Goal: Task Accomplishment & Management: Manage account settings

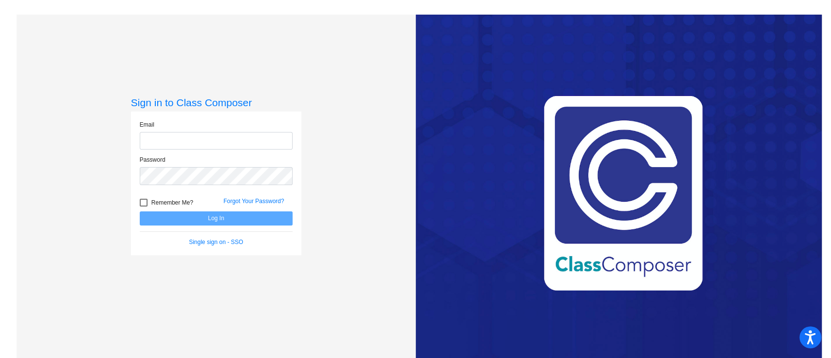
type input "[PERSON_NAME][EMAIL_ADDRESS][PERSON_NAME][DOMAIN_NAME]"
click at [218, 214] on button "Log In" at bounding box center [216, 218] width 153 height 14
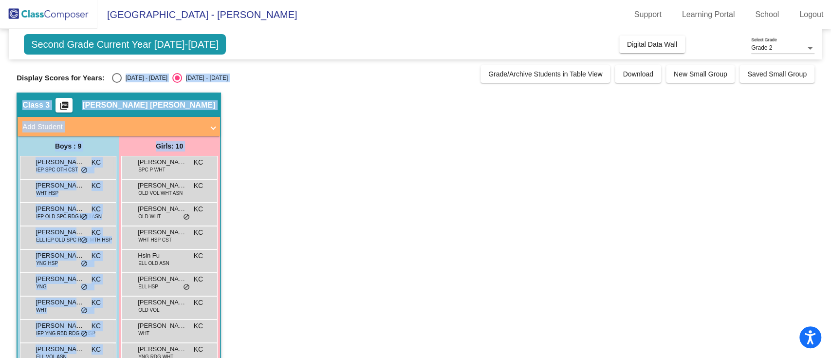
drag, startPoint x: 208, startPoint y: 177, endPoint x: 125, endPoint y: 76, distance: 131.5
click at [125, 76] on div "Second Grade Current Year [DATE]-[DATE] Add, Move, or Retain Students Off On In…" at bounding box center [416, 217] width 798 height 376
click at [117, 81] on div "Select an option" at bounding box center [117, 78] width 10 height 10
click at [117, 83] on input "[DATE] - [DATE]" at bounding box center [116, 83] width 0 height 0
radio input "true"
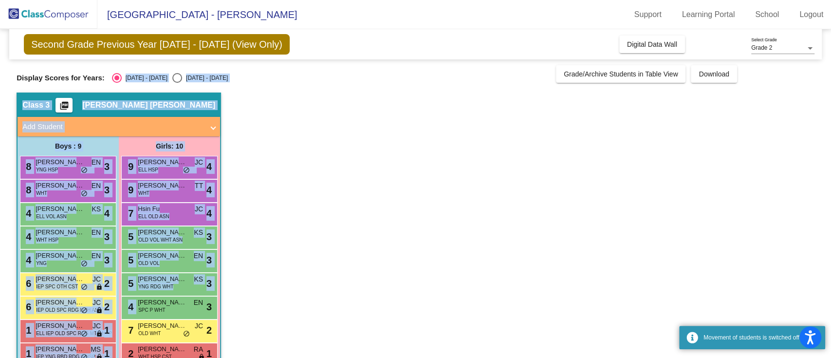
click at [283, 174] on app-classroom "Class 3 picture_as_pdf [PERSON_NAME] [PERSON_NAME] Add Student First Name Last …" at bounding box center [416, 249] width 798 height 313
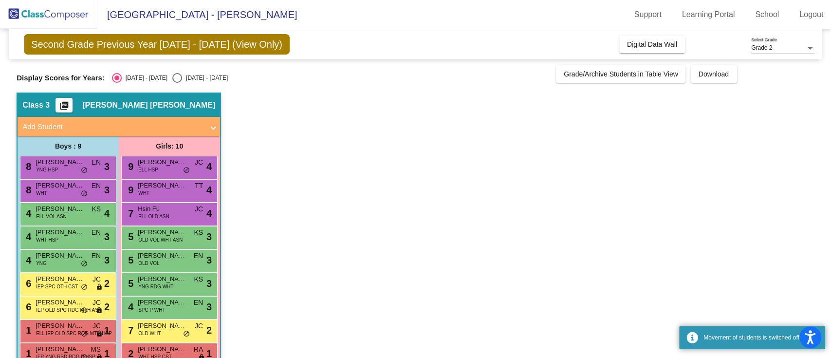
scroll to position [47, 0]
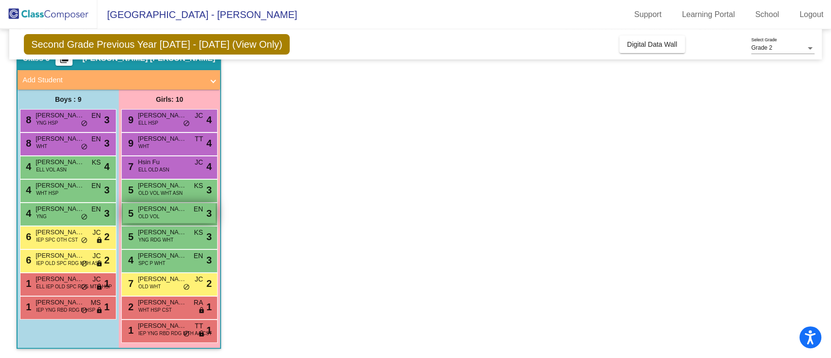
click at [169, 213] on div "5 [PERSON_NAME] OLD VOL EN lock do_not_disturb_alt 3" at bounding box center [169, 213] width 93 height 20
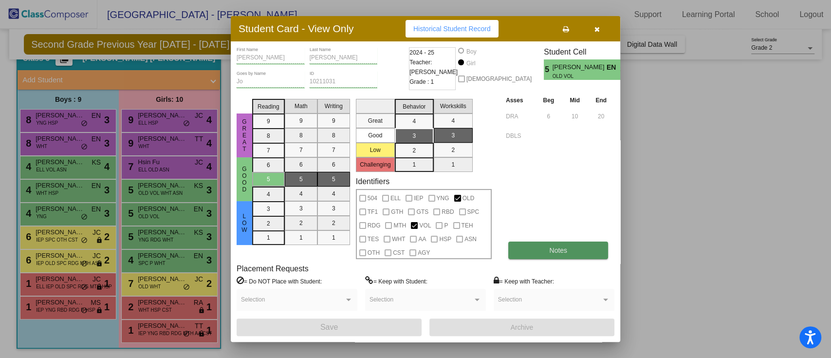
click at [557, 246] on span "Notes" at bounding box center [558, 250] width 18 height 8
